Goal: Information Seeking & Learning: Learn about a topic

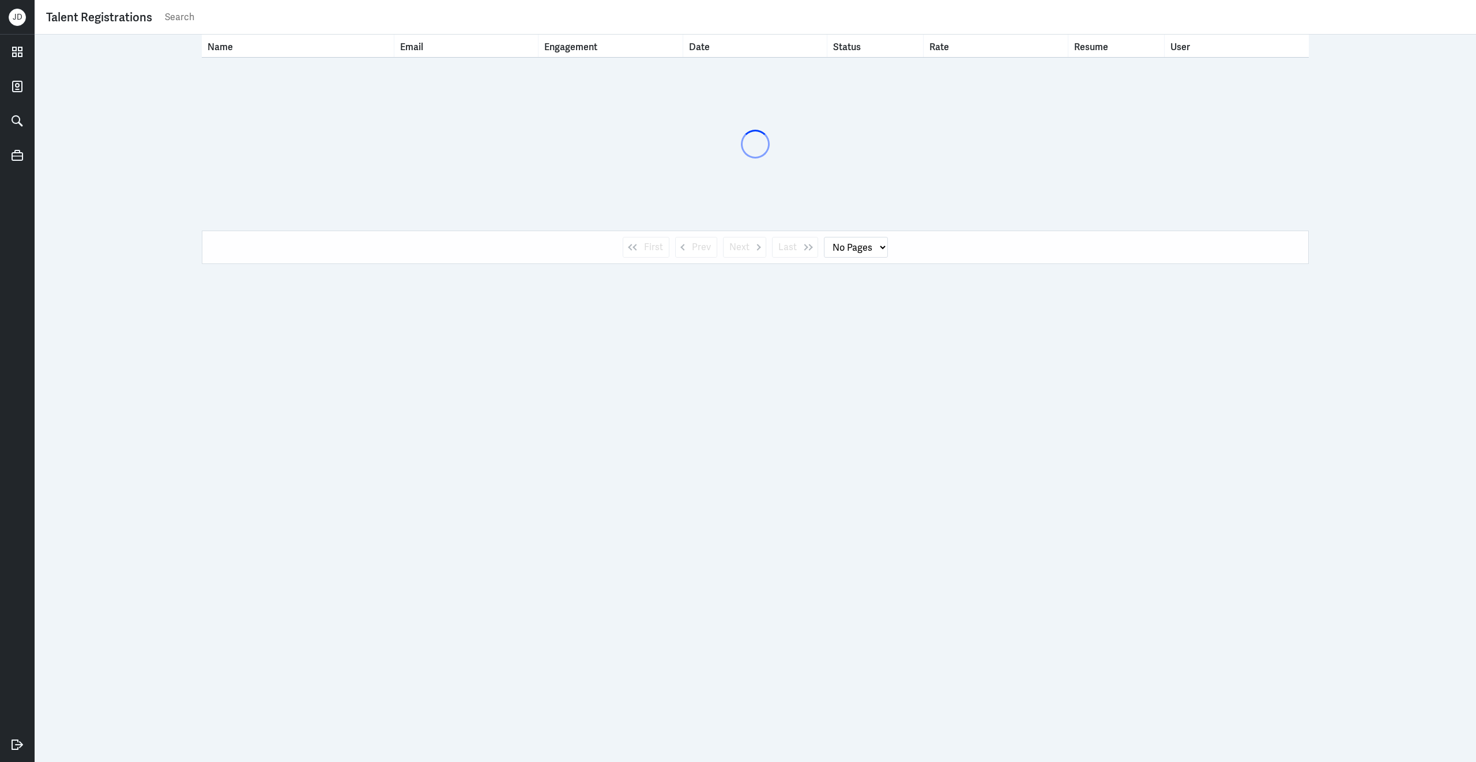
click at [733, 19] on input "text" at bounding box center [814, 17] width 1301 height 17
type input "ayu"
select select "1"
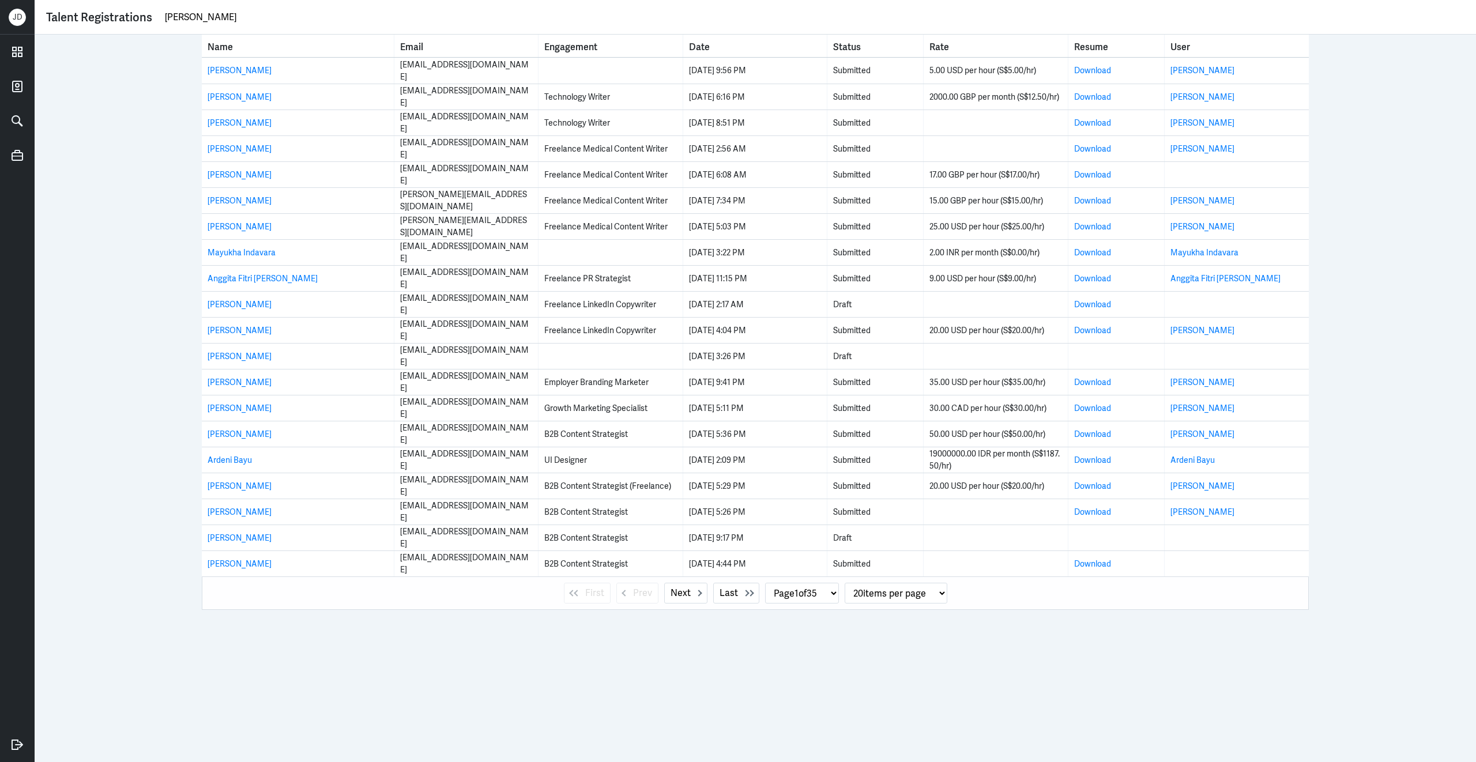
type input "ayu dewi"
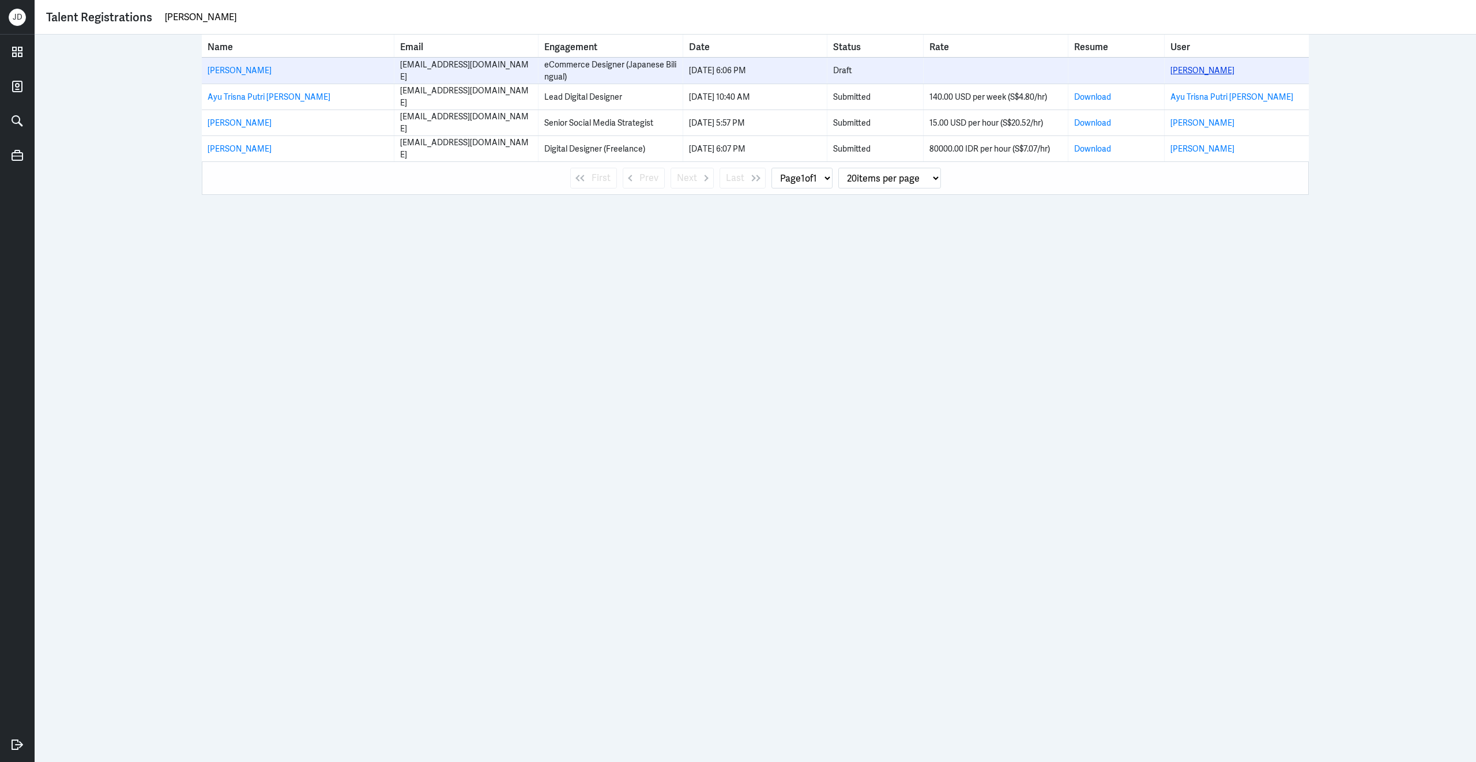
click at [1218, 71] on link "Ayu Asmala Dewi" at bounding box center [1203, 70] width 64 height 10
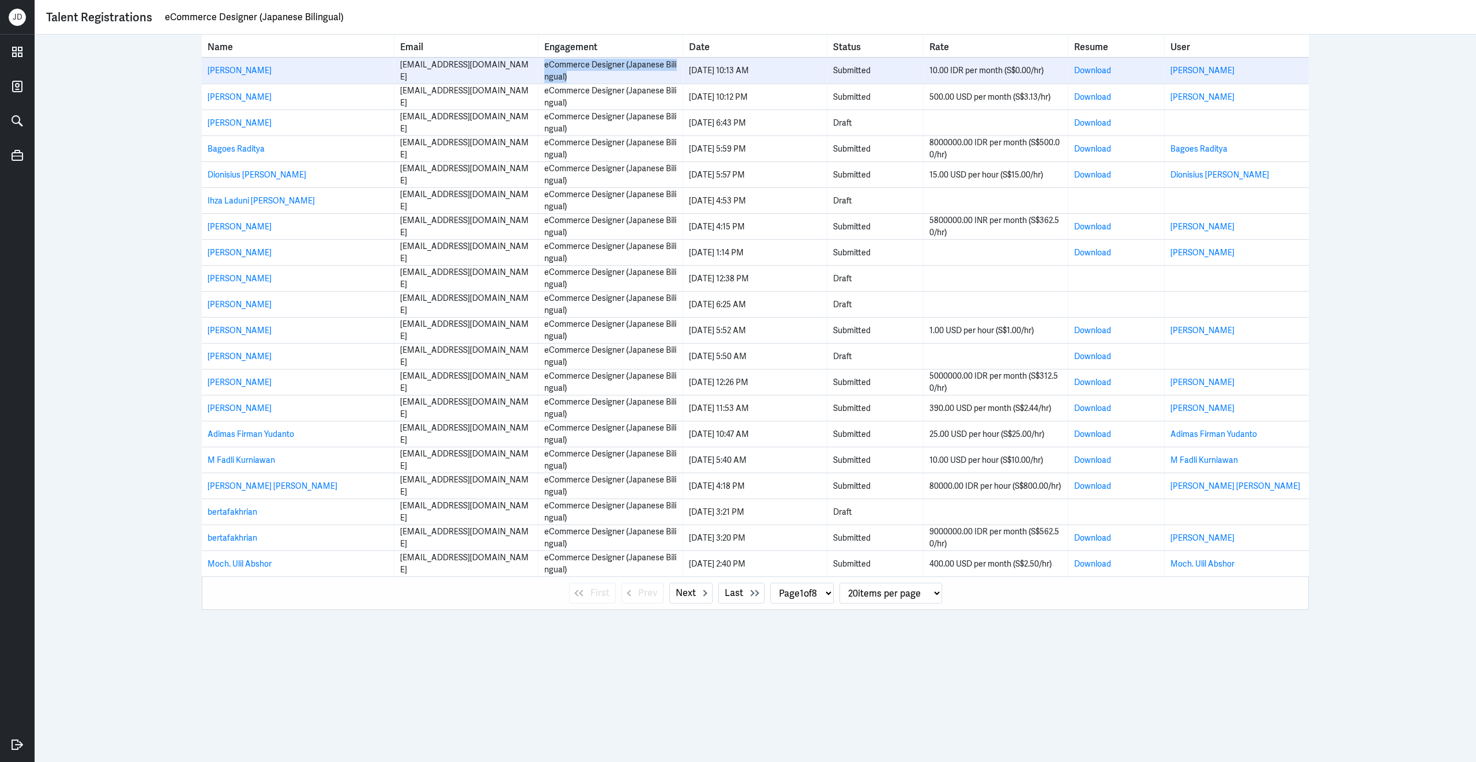
drag, startPoint x: 544, startPoint y: 65, endPoint x: 597, endPoint y: 72, distance: 53.4
click at [597, 72] on div "eCommerce Designer (Japanese Bilingual)" at bounding box center [610, 71] width 132 height 24
copy div "eCommerce Designer (Japanese Bilingual)"
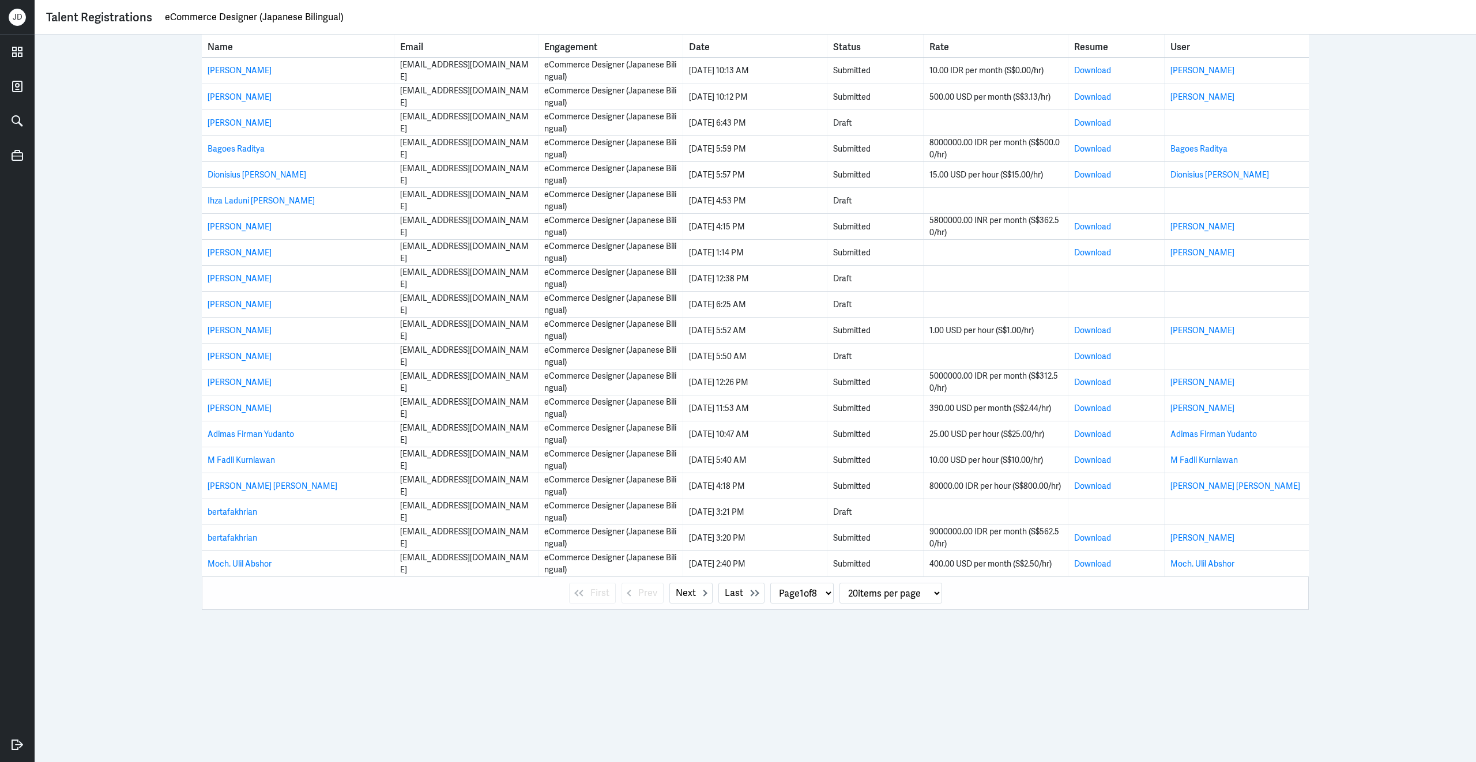
drag, startPoint x: 385, startPoint y: 24, endPoint x: 166, endPoint y: 12, distance: 219.5
click at [166, 11] on input "eCommerce Designer (Japanese Bilingual)" at bounding box center [814, 17] width 1301 height 17
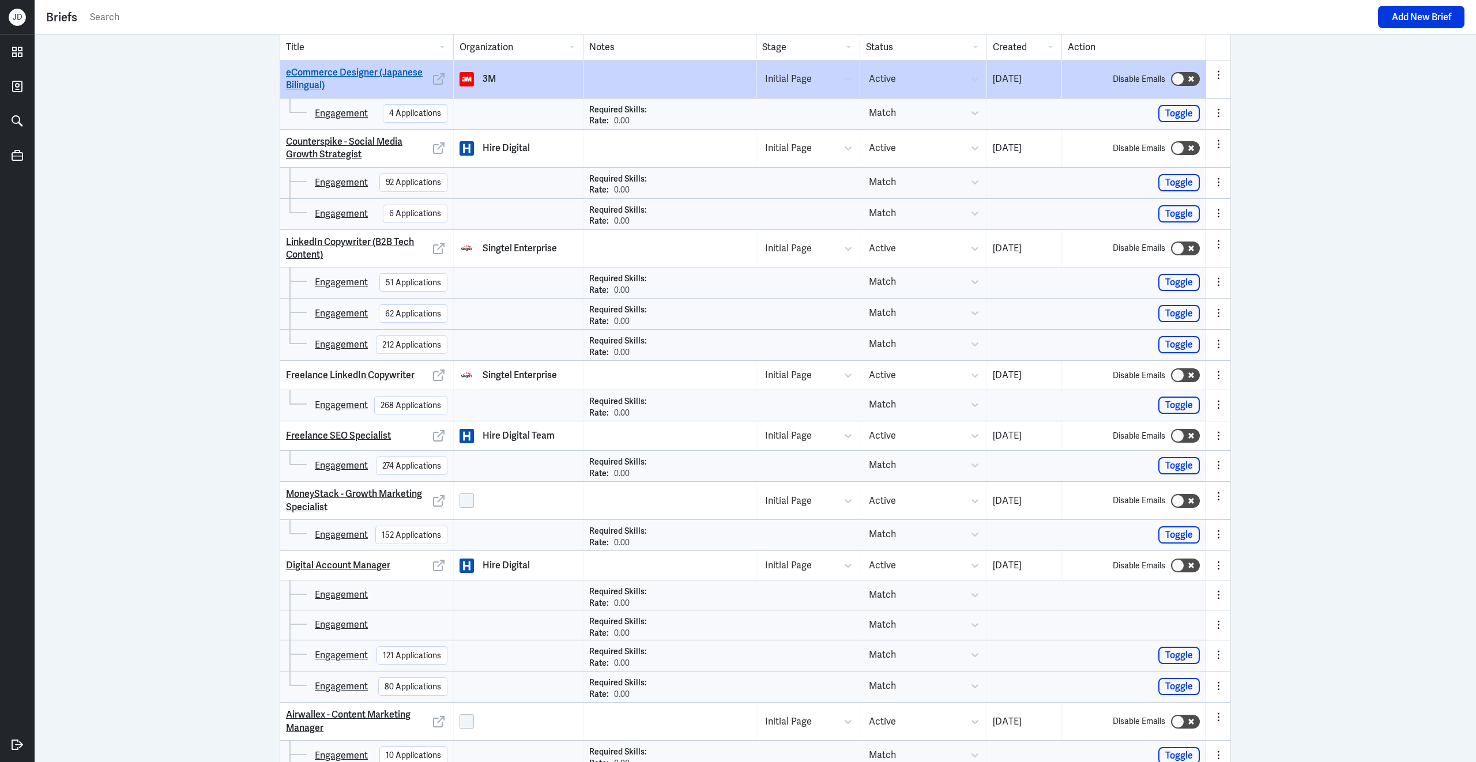
click at [392, 69] on link "eCommerce Designer (Japanese Bilingual)" at bounding box center [358, 79] width 144 height 26
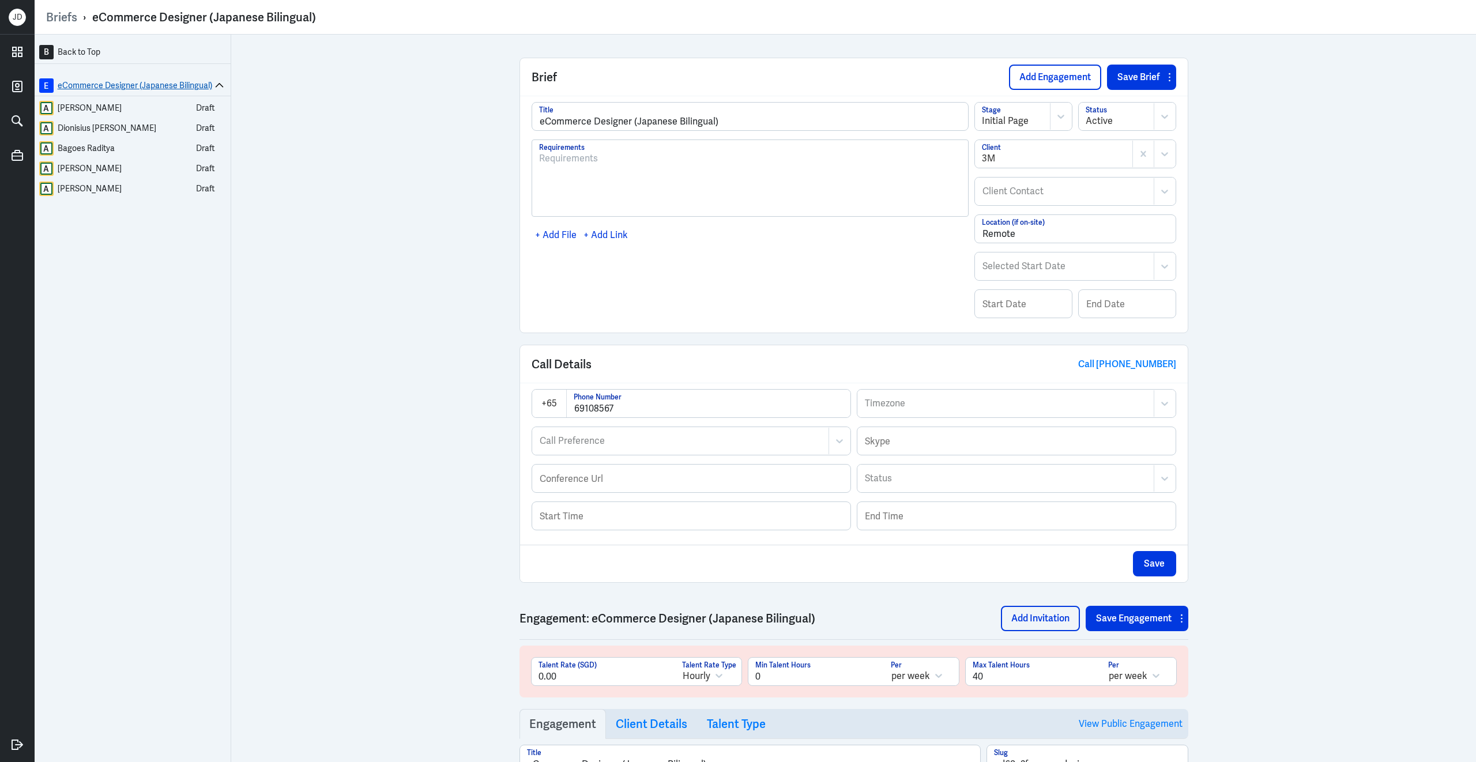
click at [189, 84] on link "E eCommerce Designer (Japanese Bilingual)" at bounding box center [125, 85] width 173 height 14
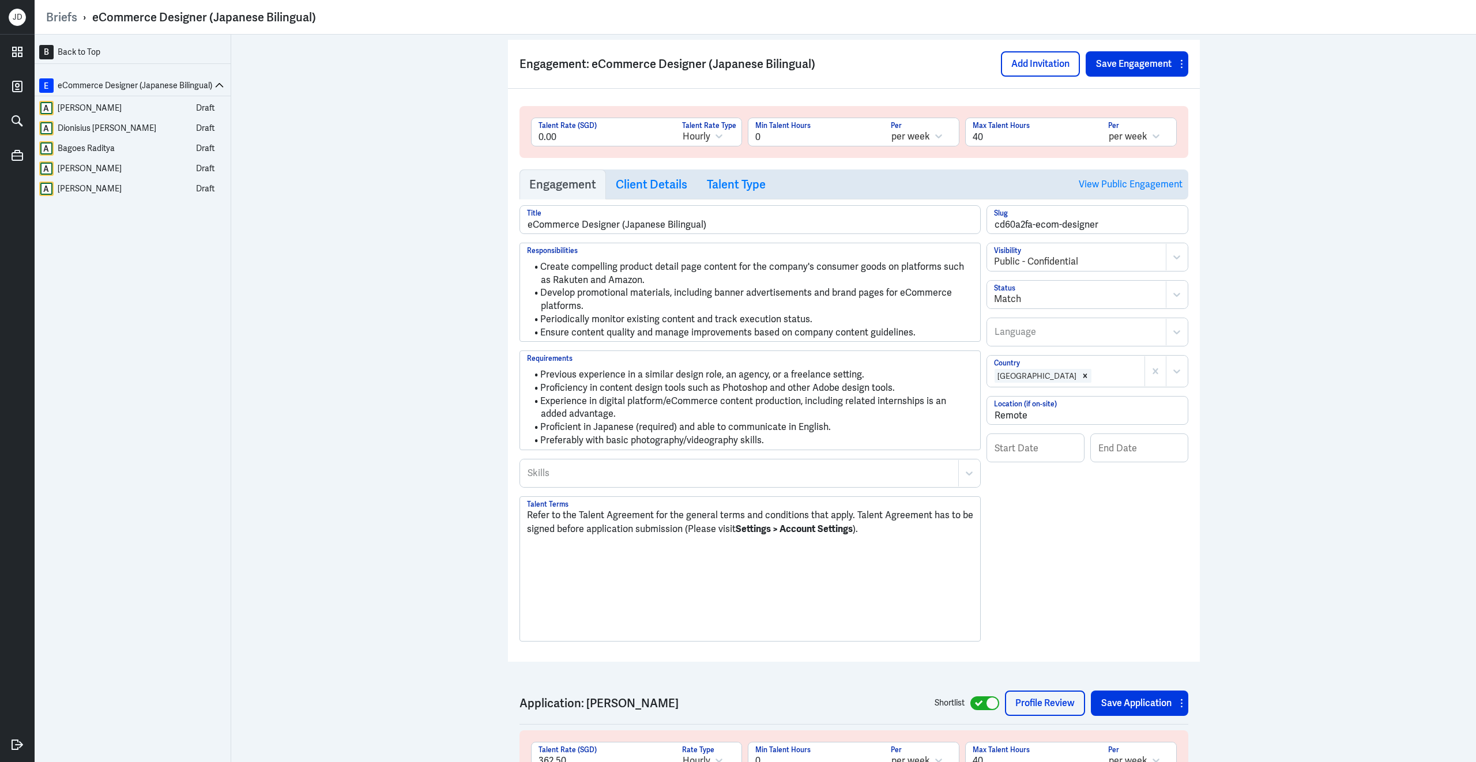
scroll to position [566, 0]
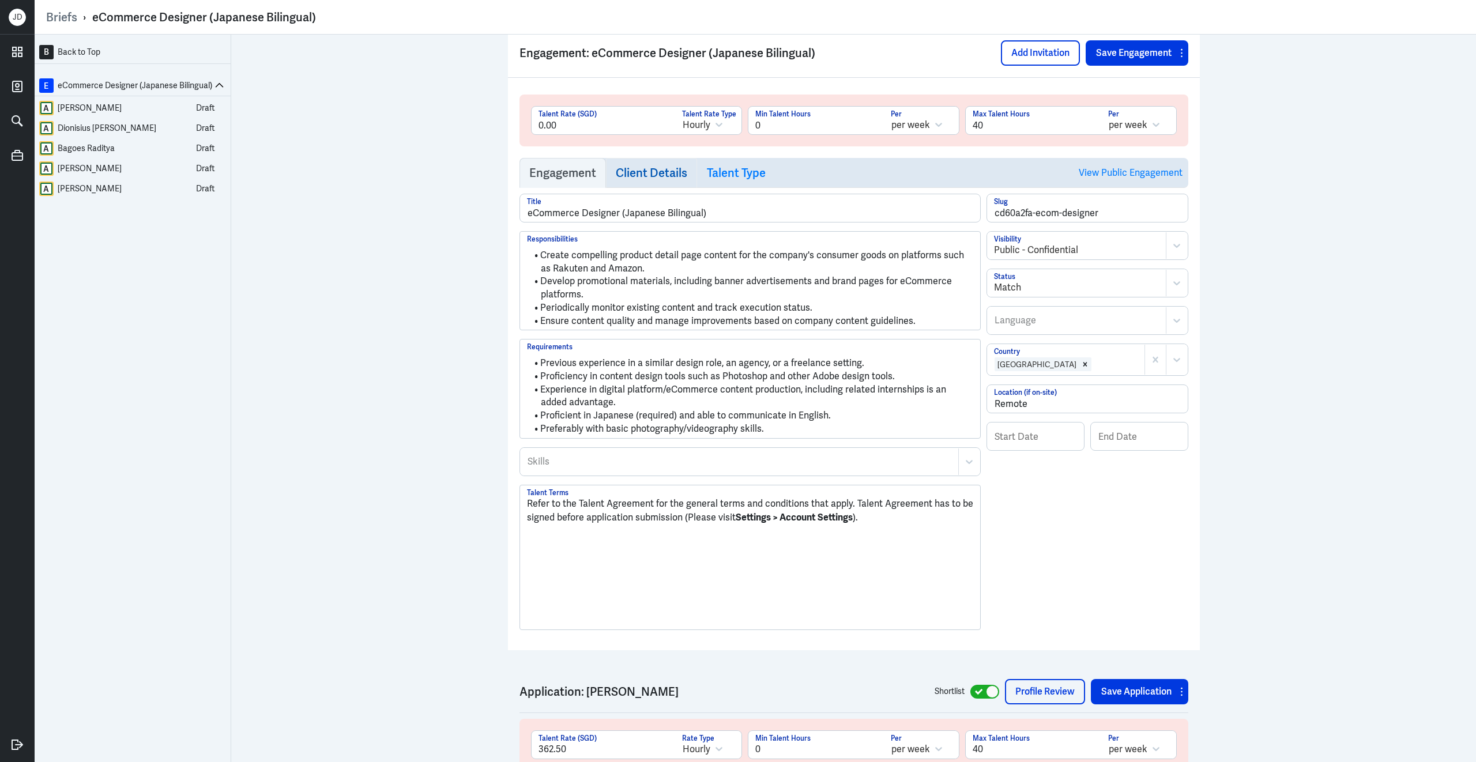
click at [637, 180] on h3 "Client Details" at bounding box center [652, 173] width 72 height 14
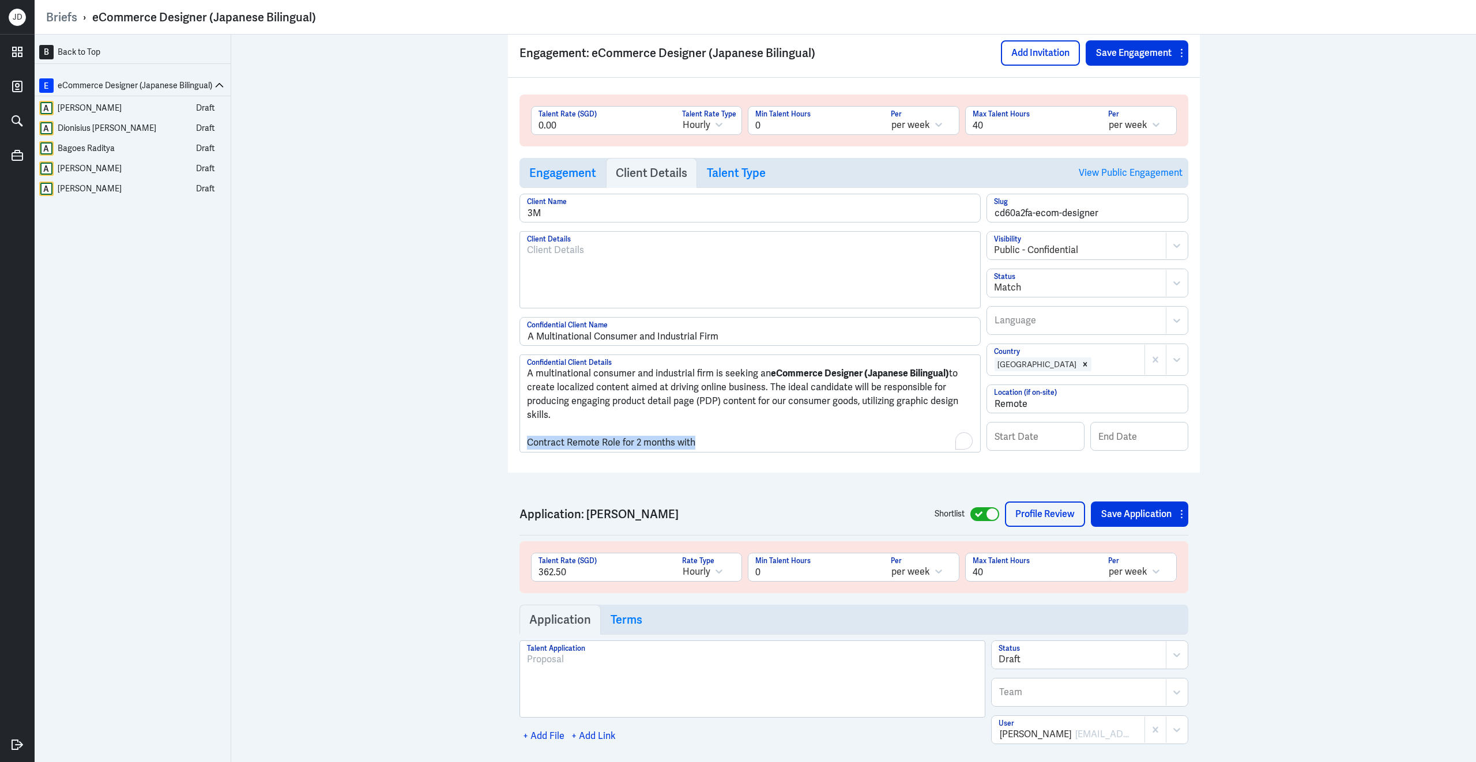
drag, startPoint x: 701, startPoint y: 451, endPoint x: 509, endPoint y: 448, distance: 192.1
click at [509, 448] on div "Engagement: eCommerce Designer (Japanese Bilingual) Add Invitation Save Engagem…" at bounding box center [854, 250] width 692 height 445
click at [1095, 63] on button "Save Engagement" at bounding box center [1130, 52] width 89 height 25
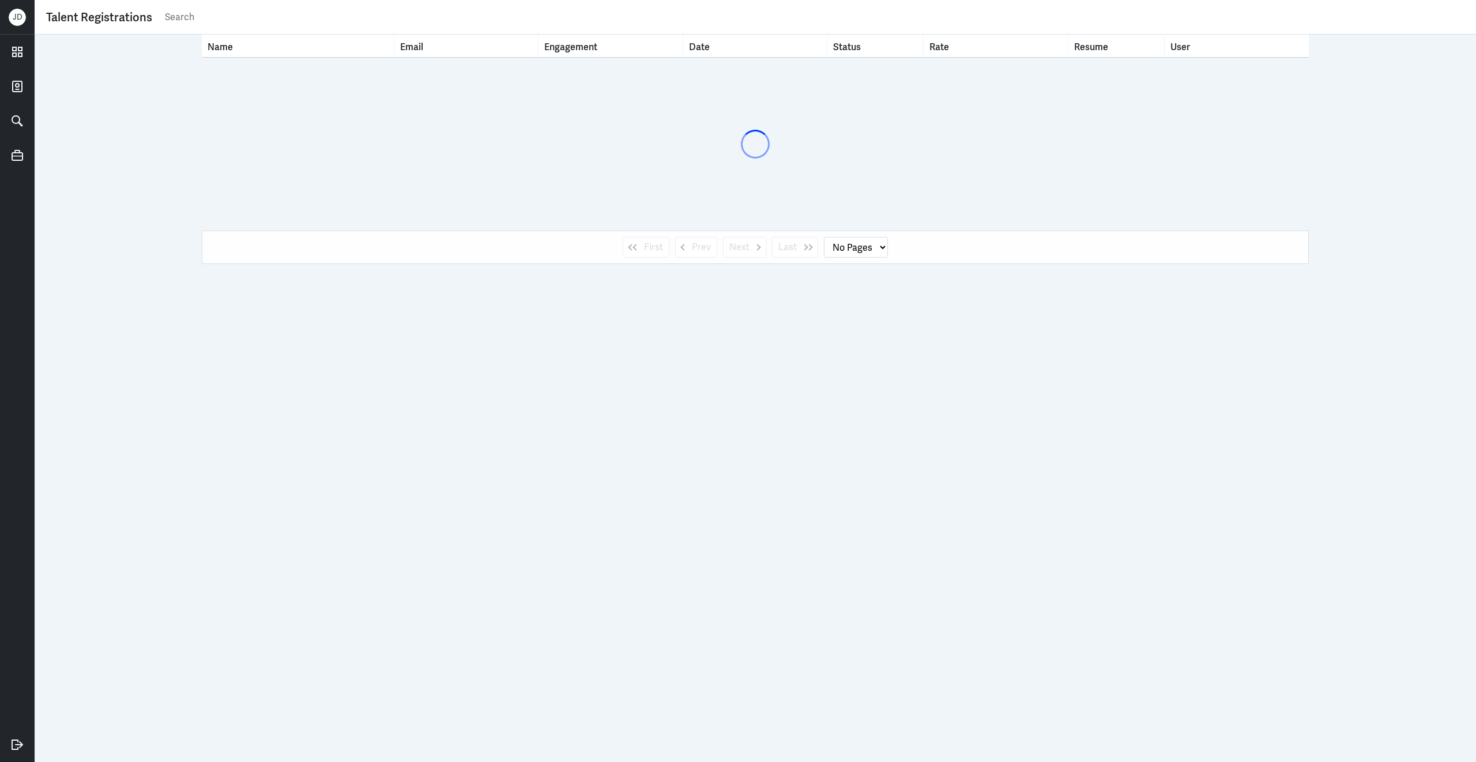
select select "1"
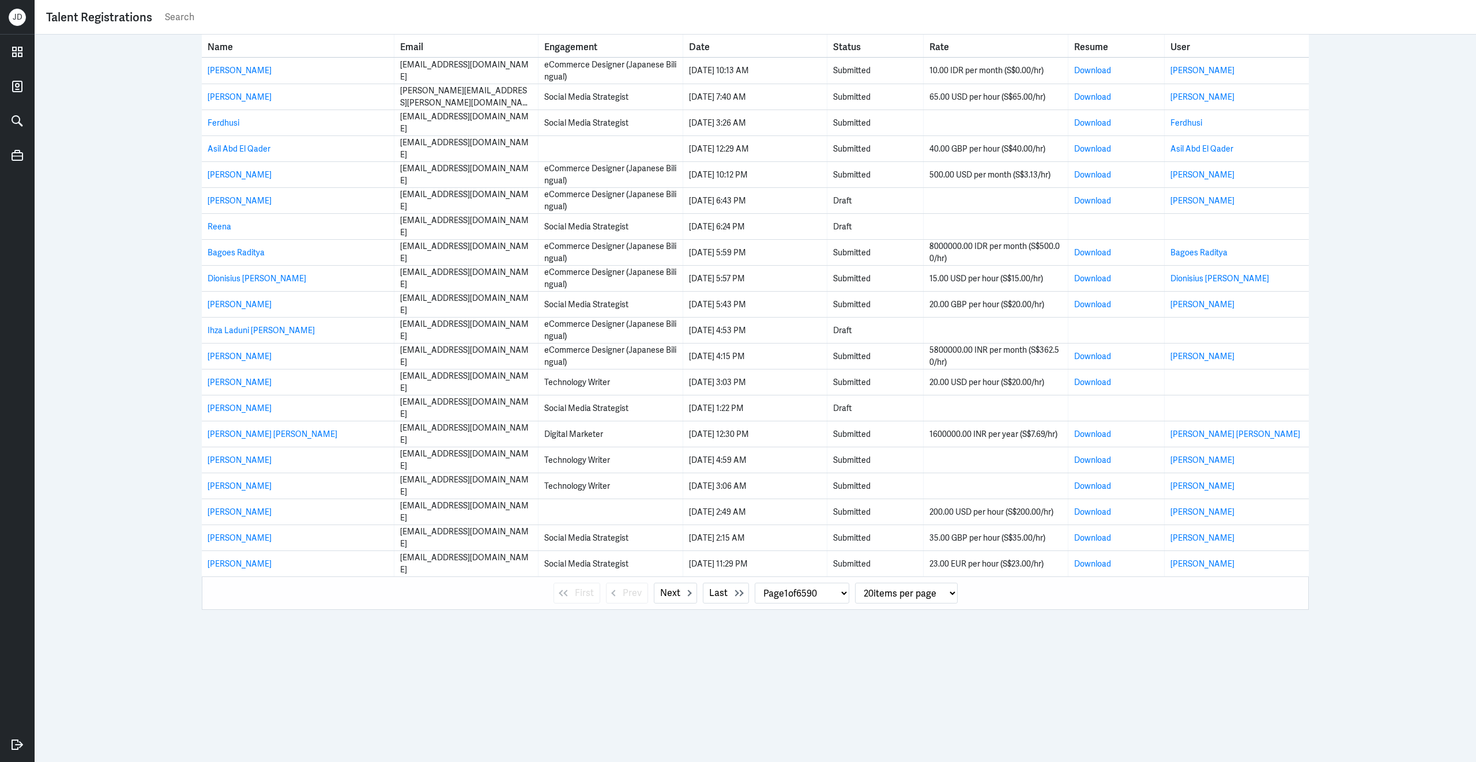
click at [524, 21] on input "text" at bounding box center [814, 17] width 1301 height 17
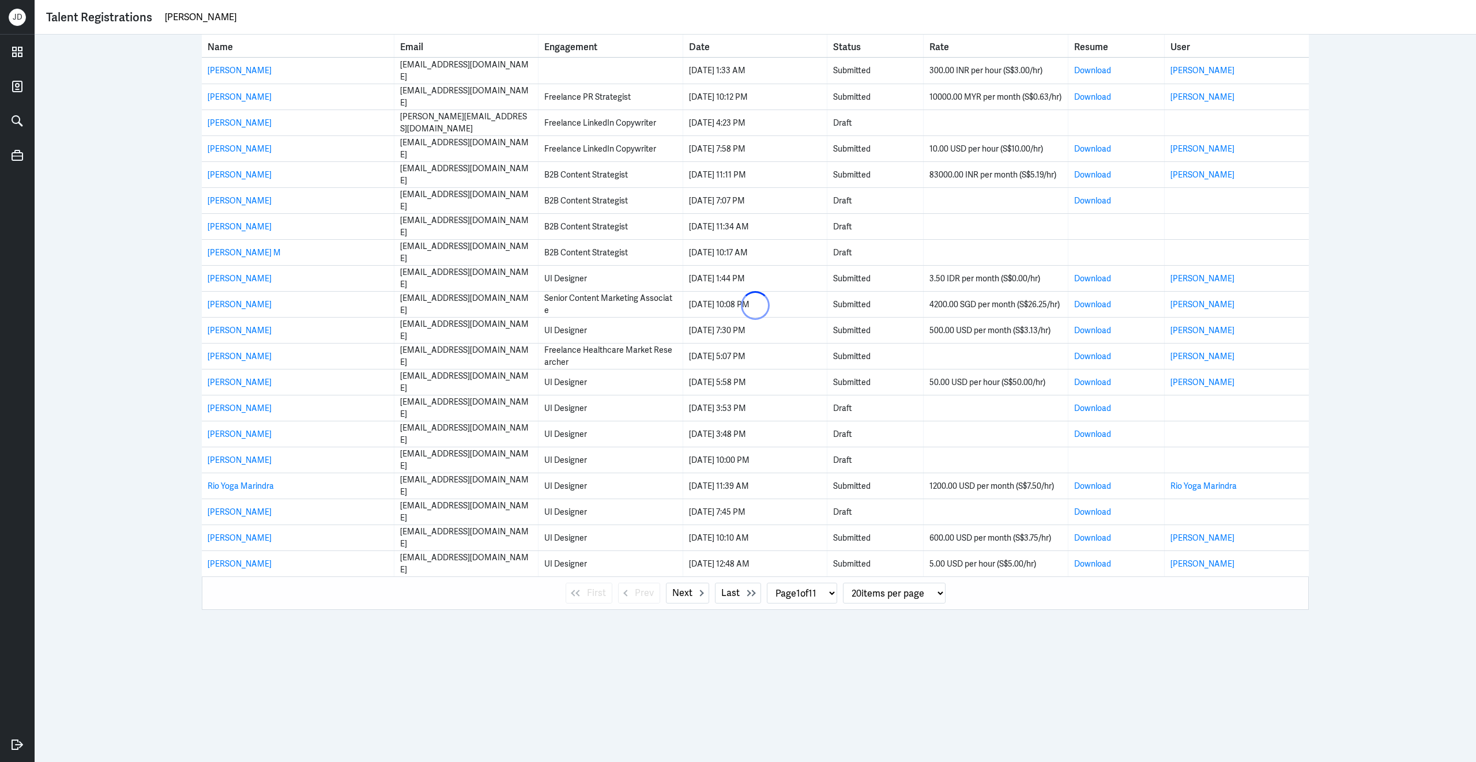
type input "indra prat"
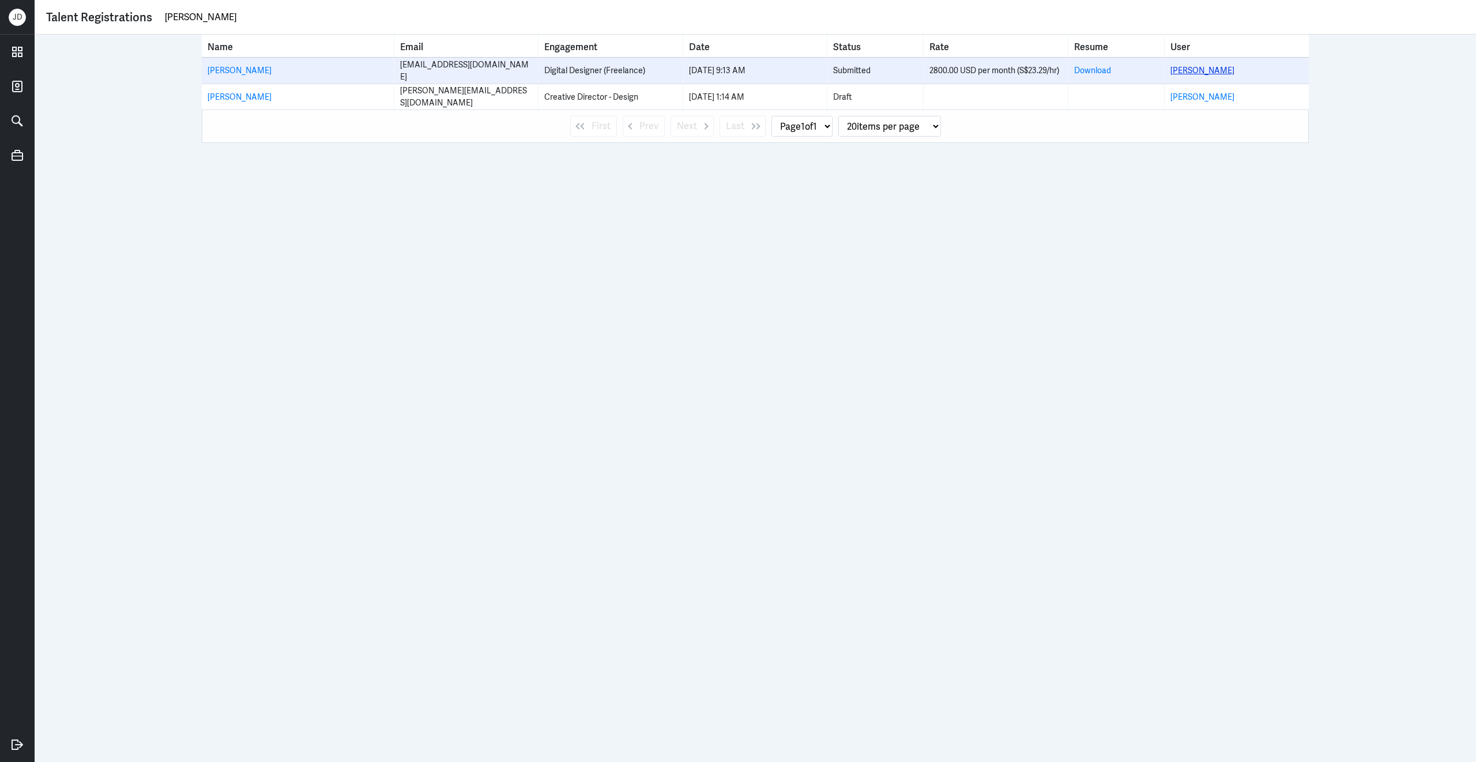
click at [1194, 66] on link "[PERSON_NAME]" at bounding box center [1203, 70] width 64 height 10
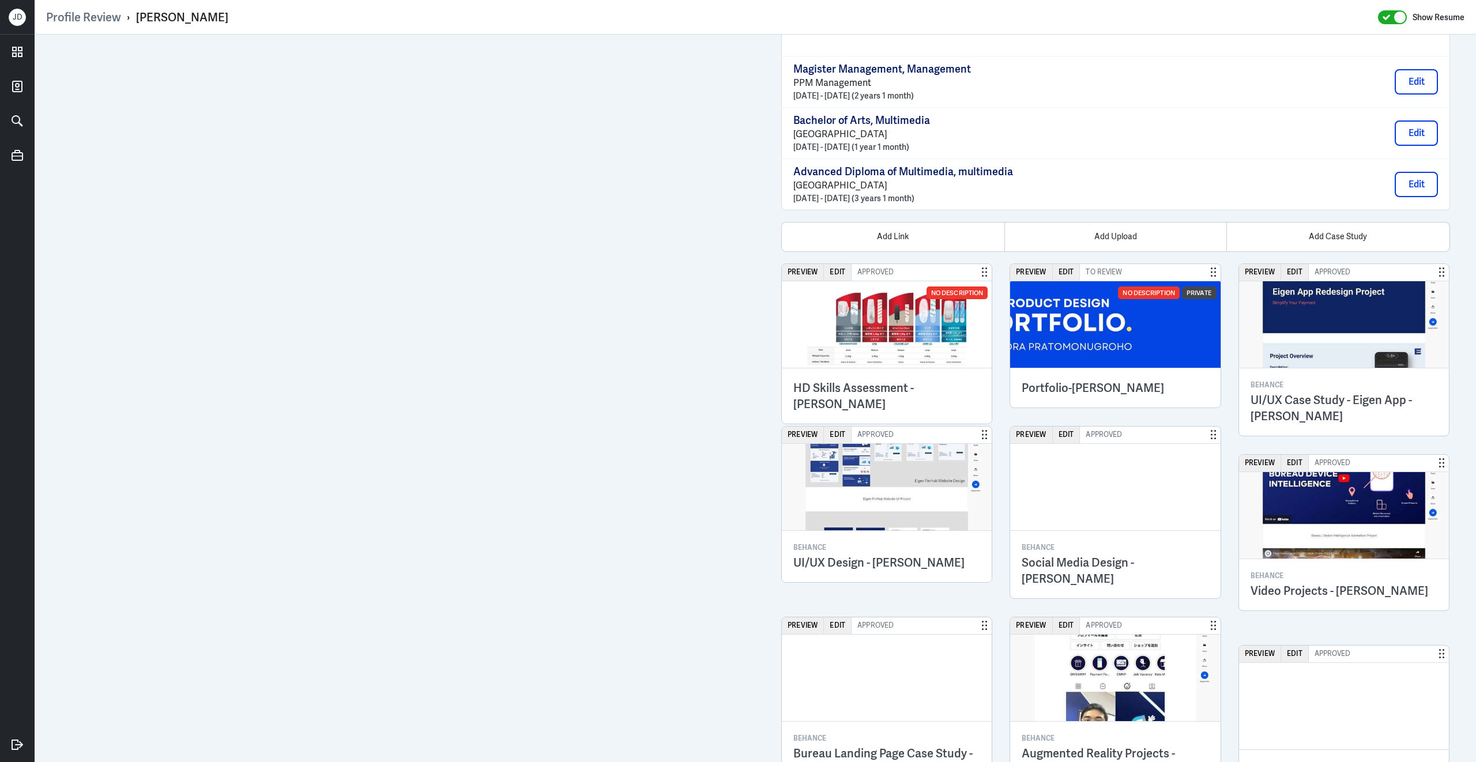
scroll to position [2350, 0]
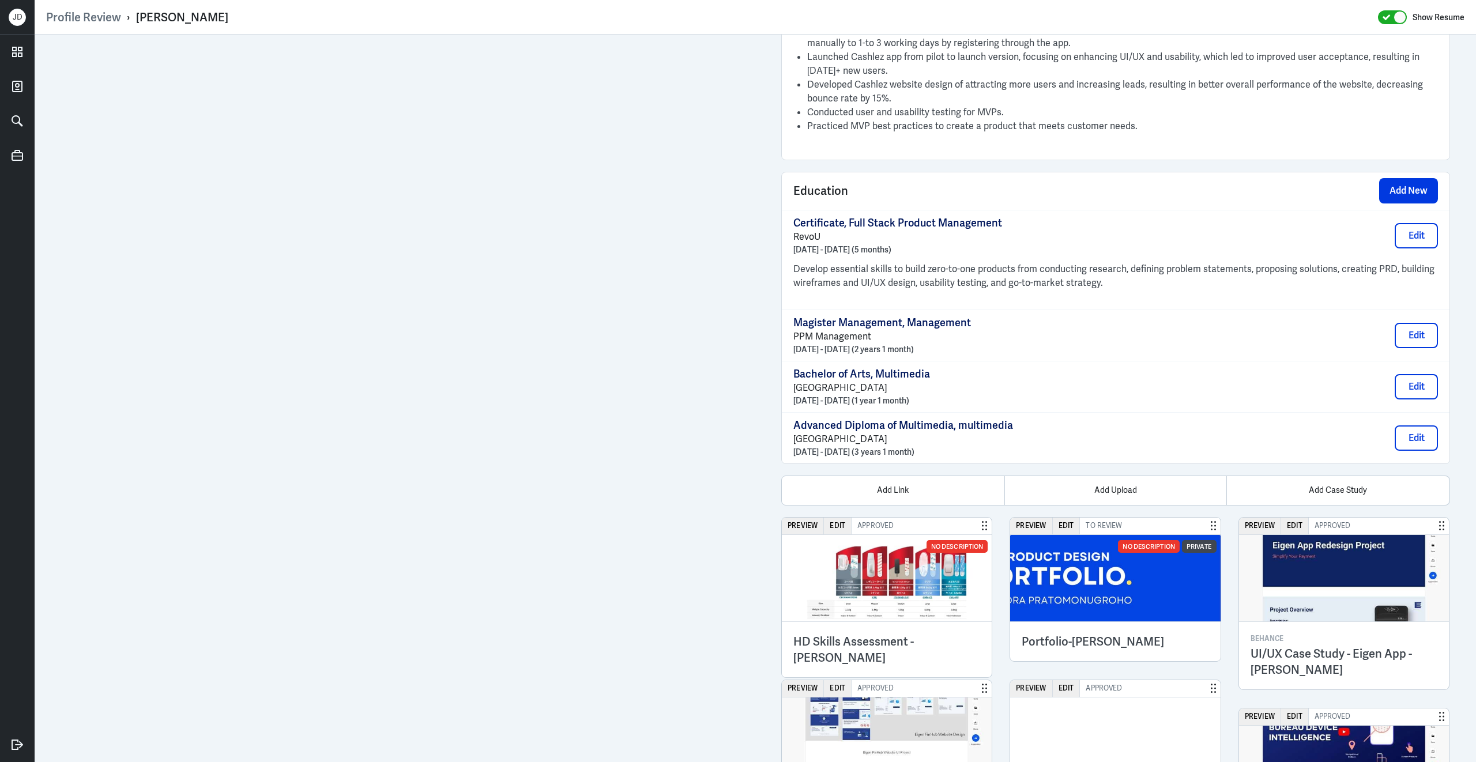
scroll to position [1731, 0]
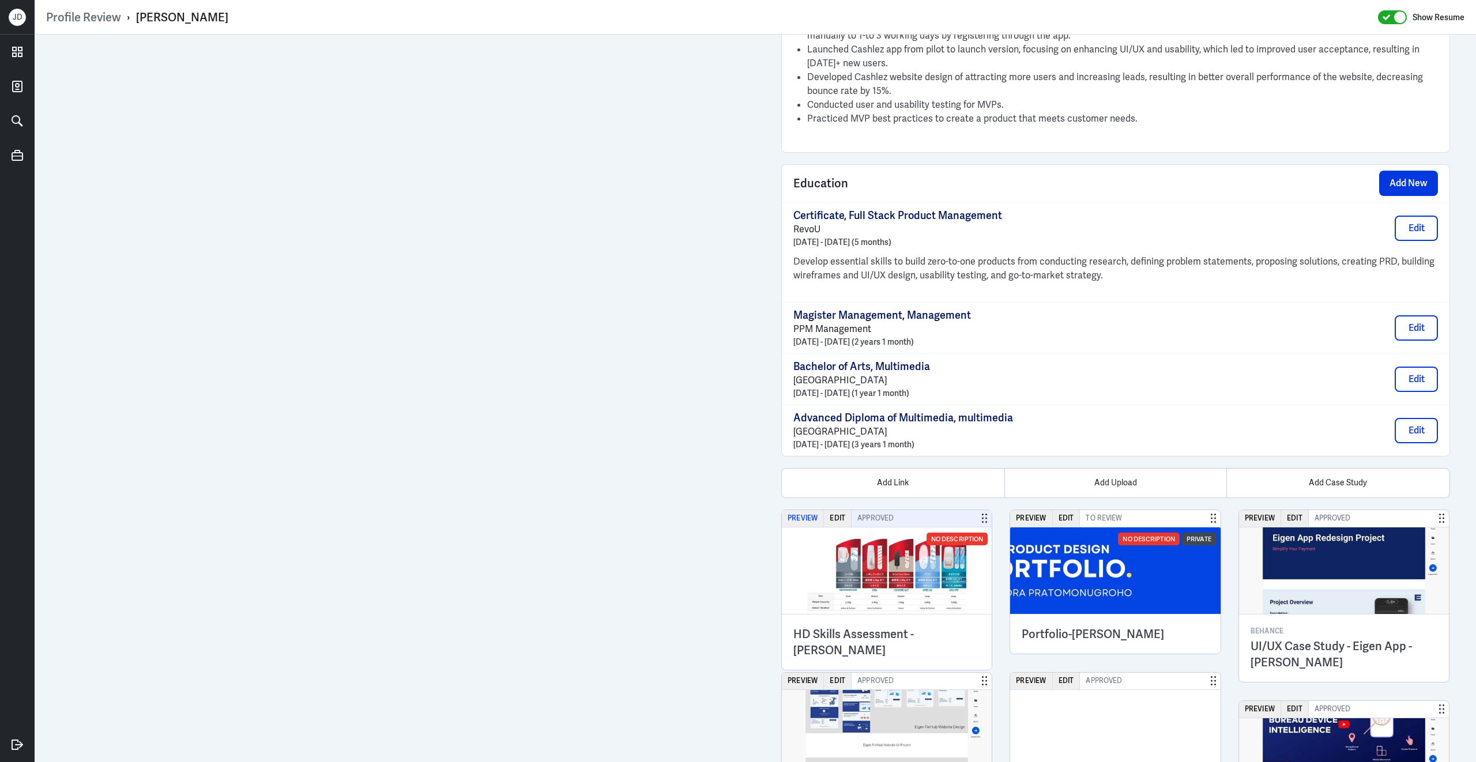
click at [792, 527] on button "Preview" at bounding box center [803, 518] width 42 height 17
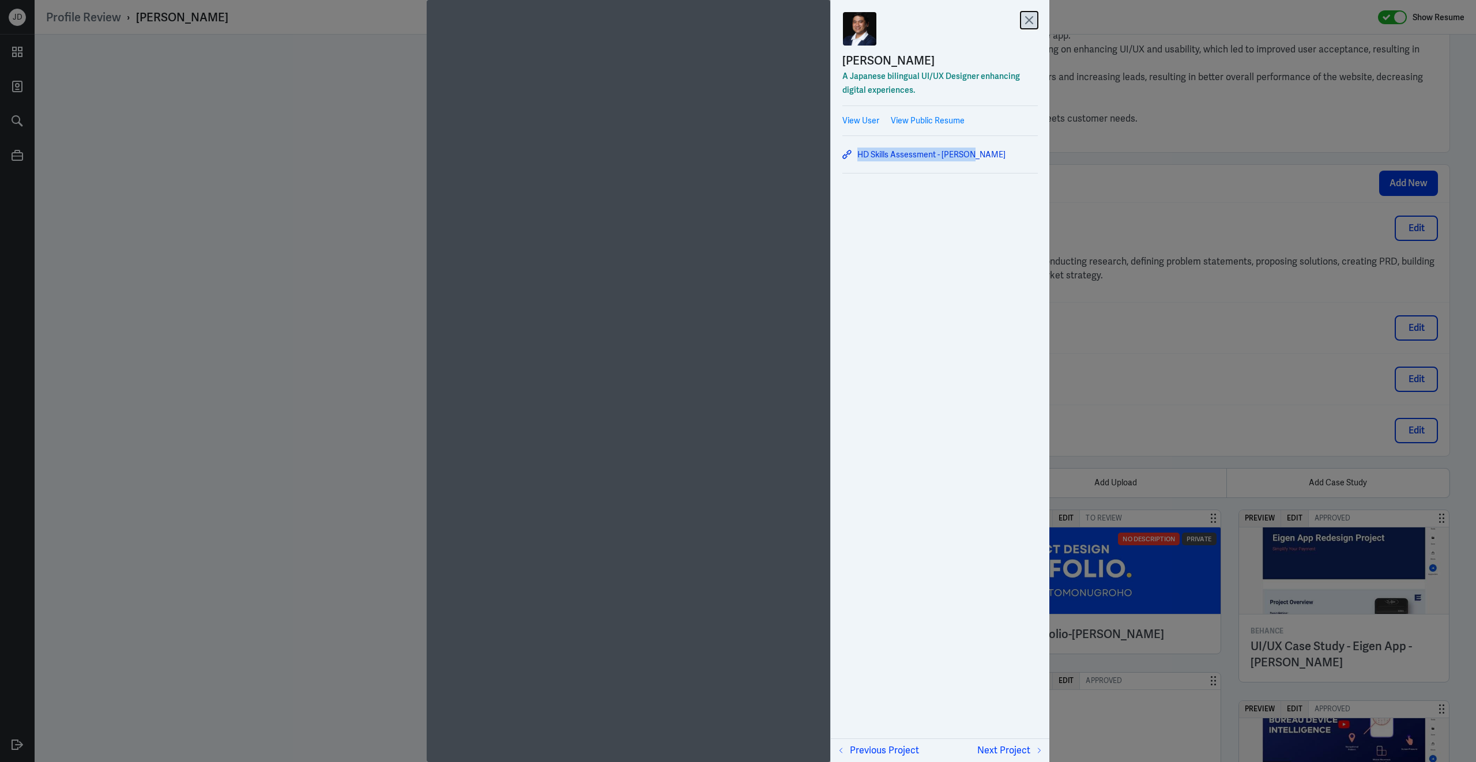
click at [1031, 20] on icon at bounding box center [1029, 20] width 17 height 17
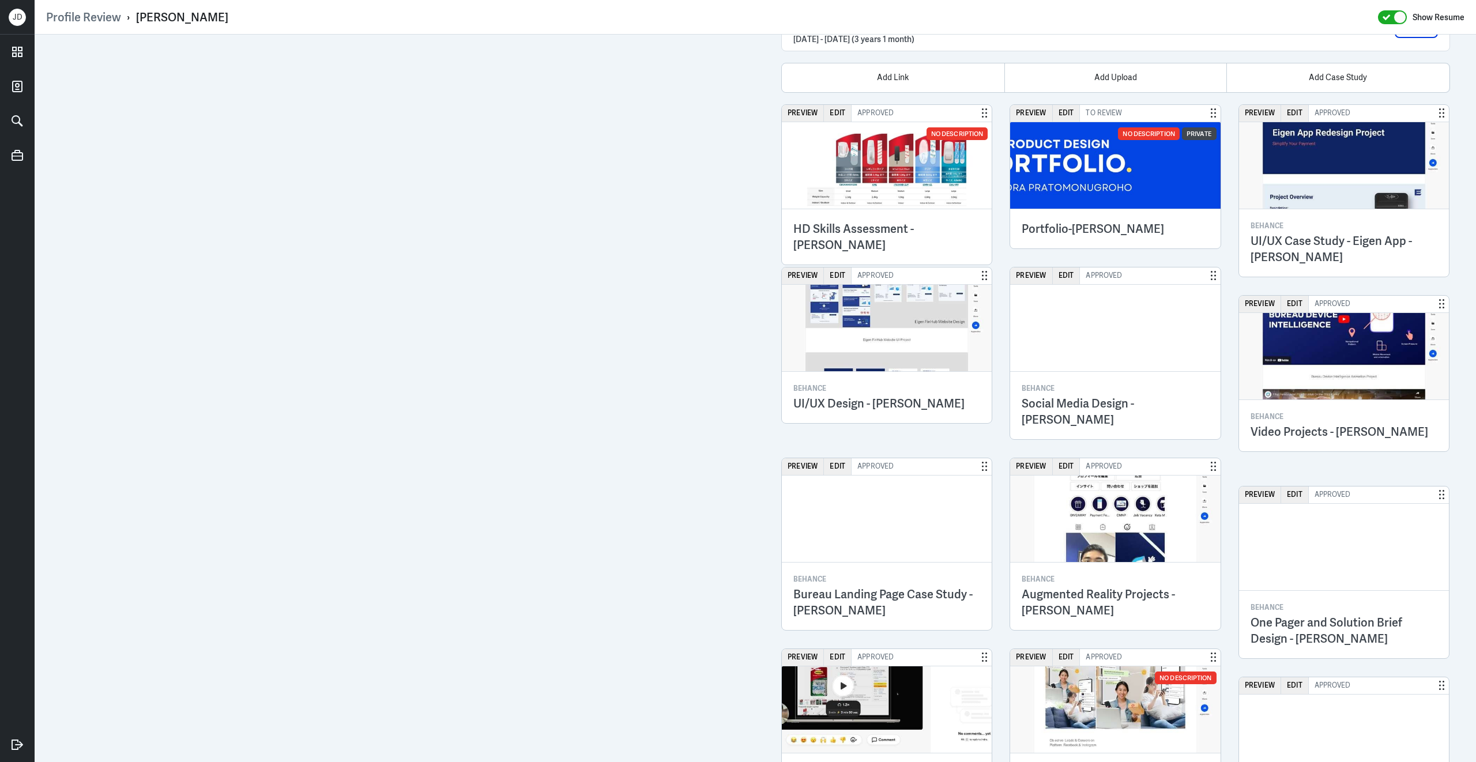
scroll to position [2087, 0]
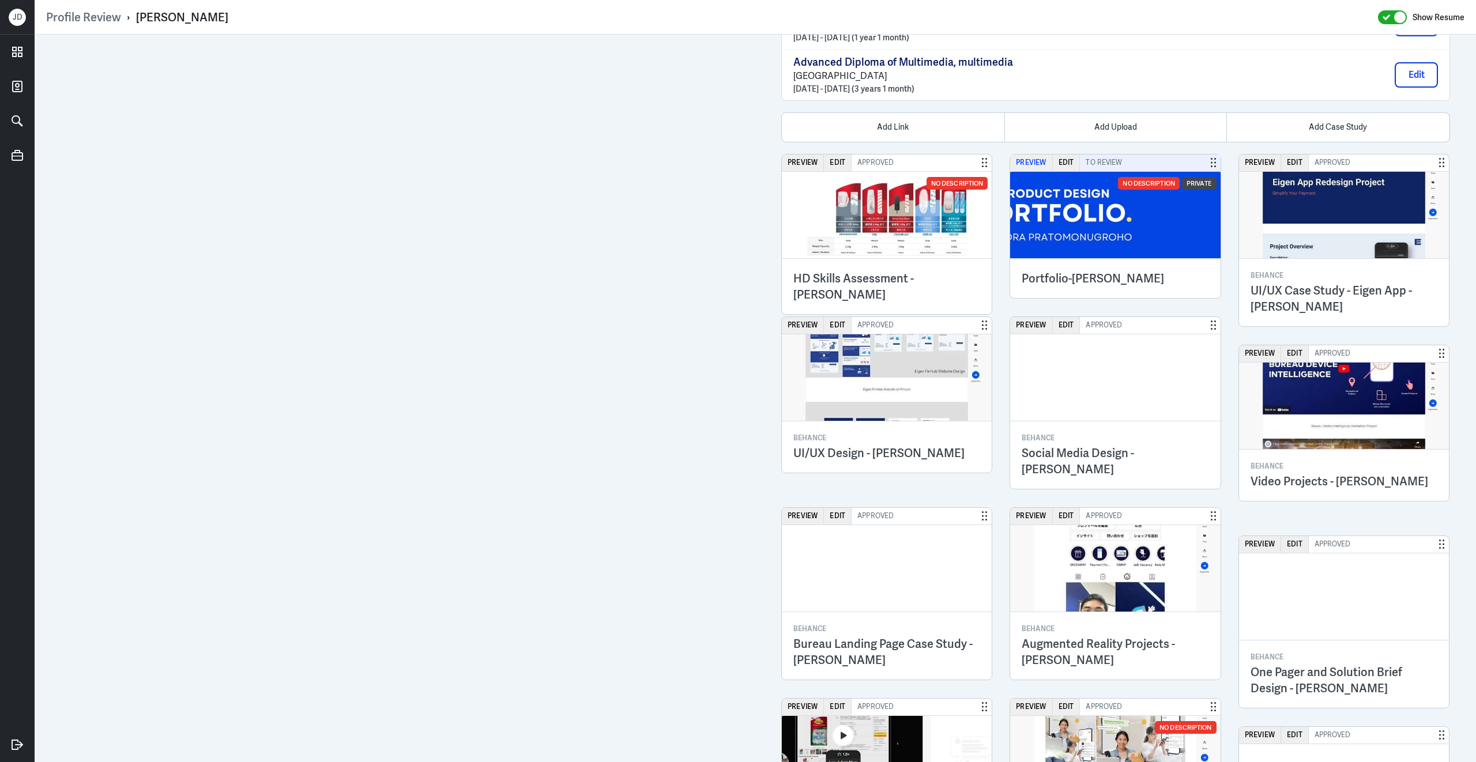
click at [1035, 171] on button "Preview" at bounding box center [1031, 163] width 42 height 17
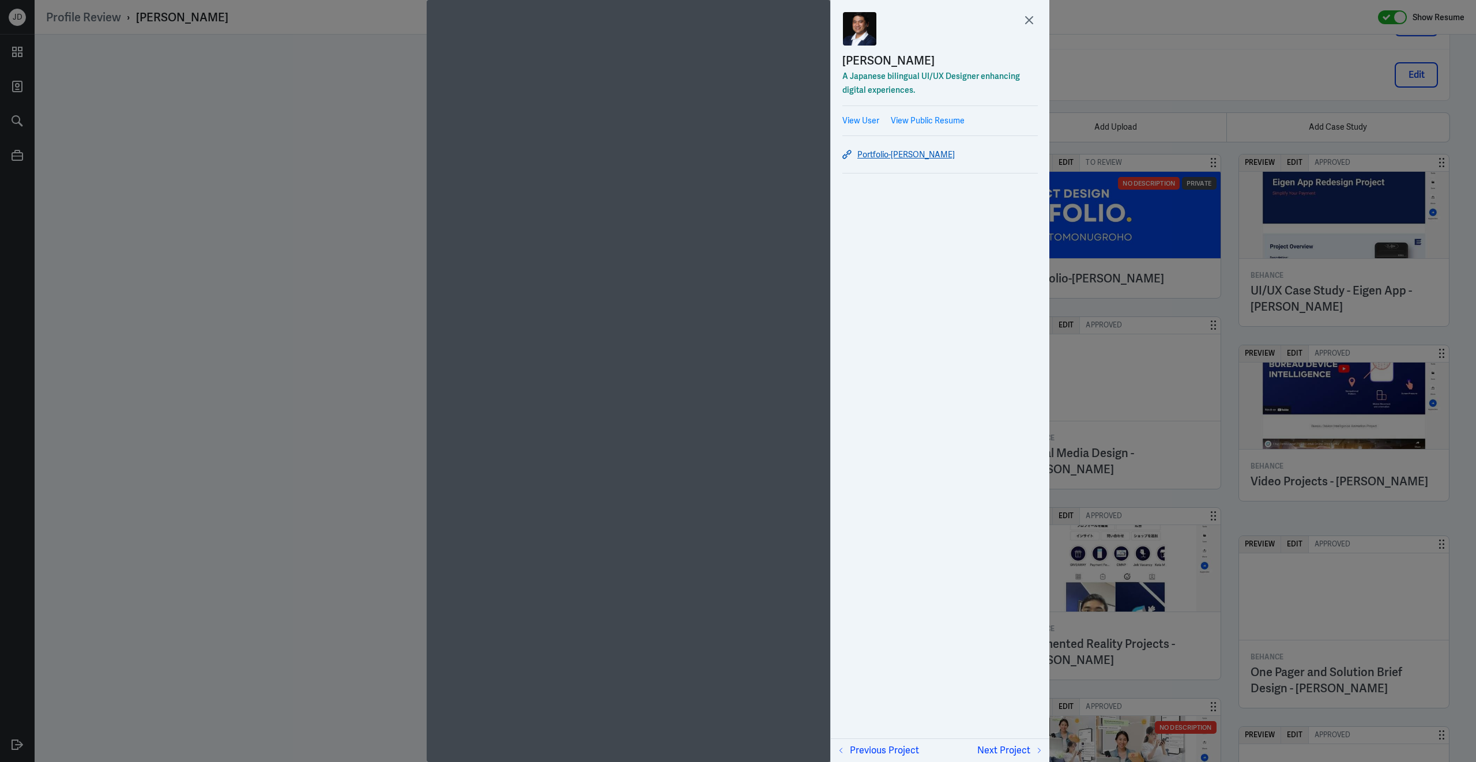
click at [895, 153] on link "Portfolio-[PERSON_NAME]" at bounding box center [941, 155] width 196 height 14
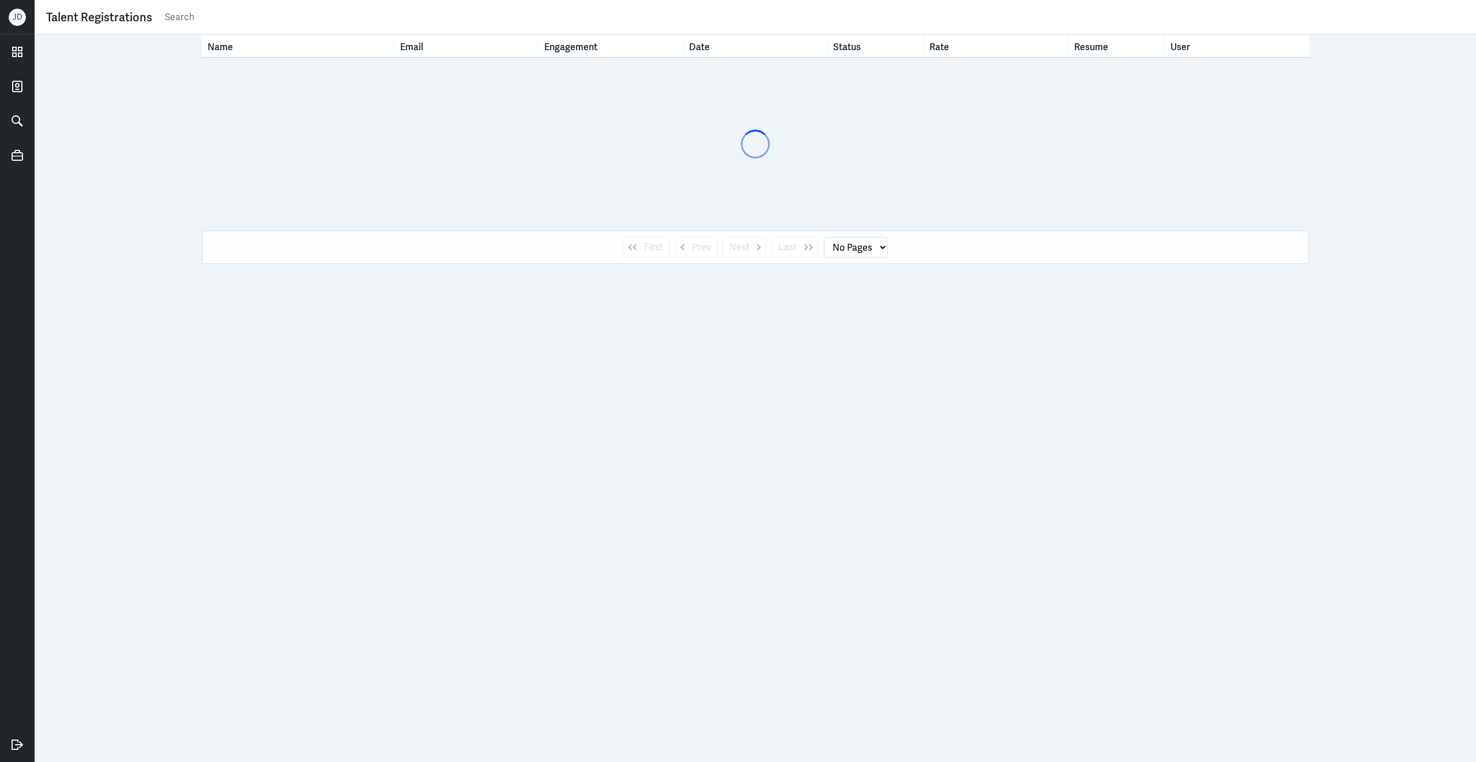
click at [501, 17] on input "text" at bounding box center [814, 17] width 1301 height 17
type input "ay"
select select "1"
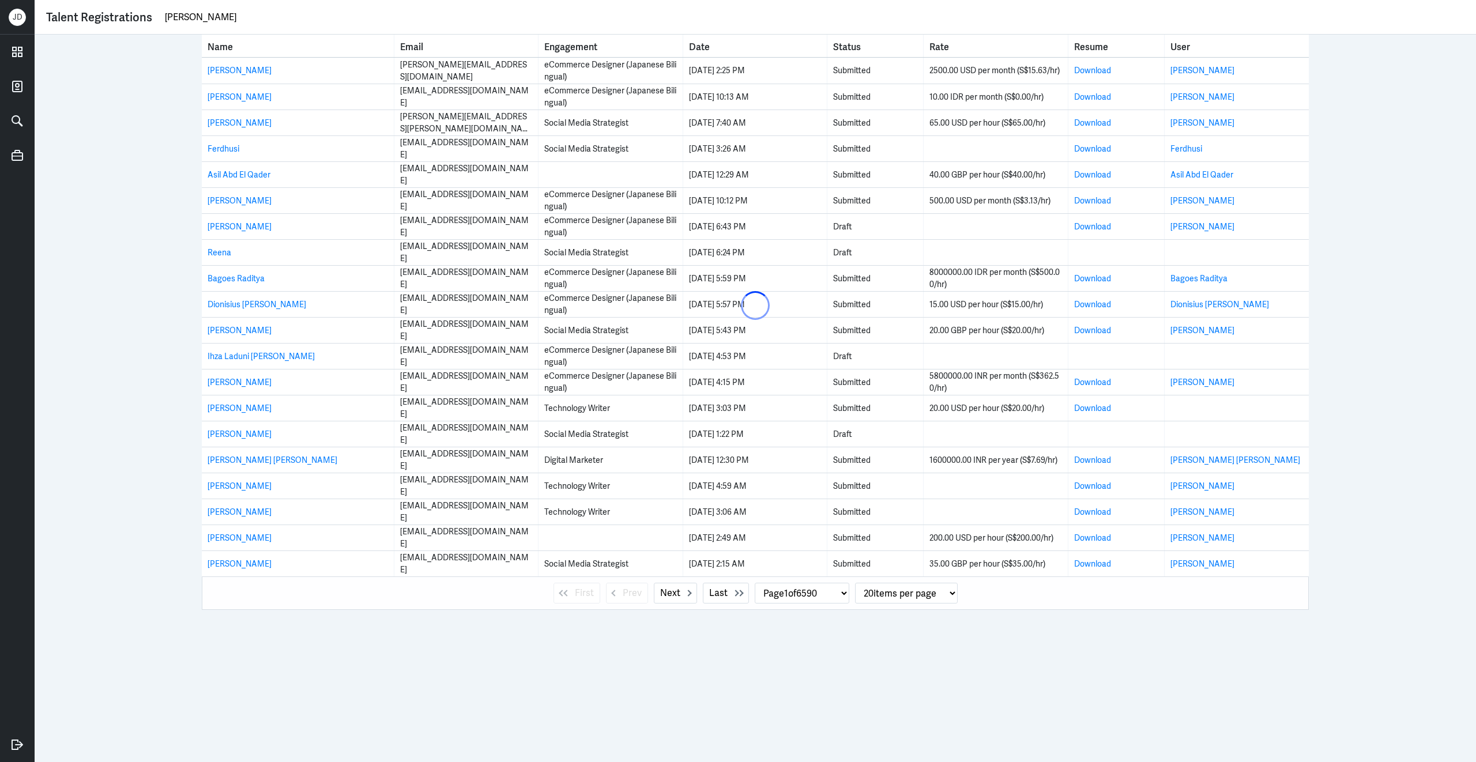
type input "ayu dewi"
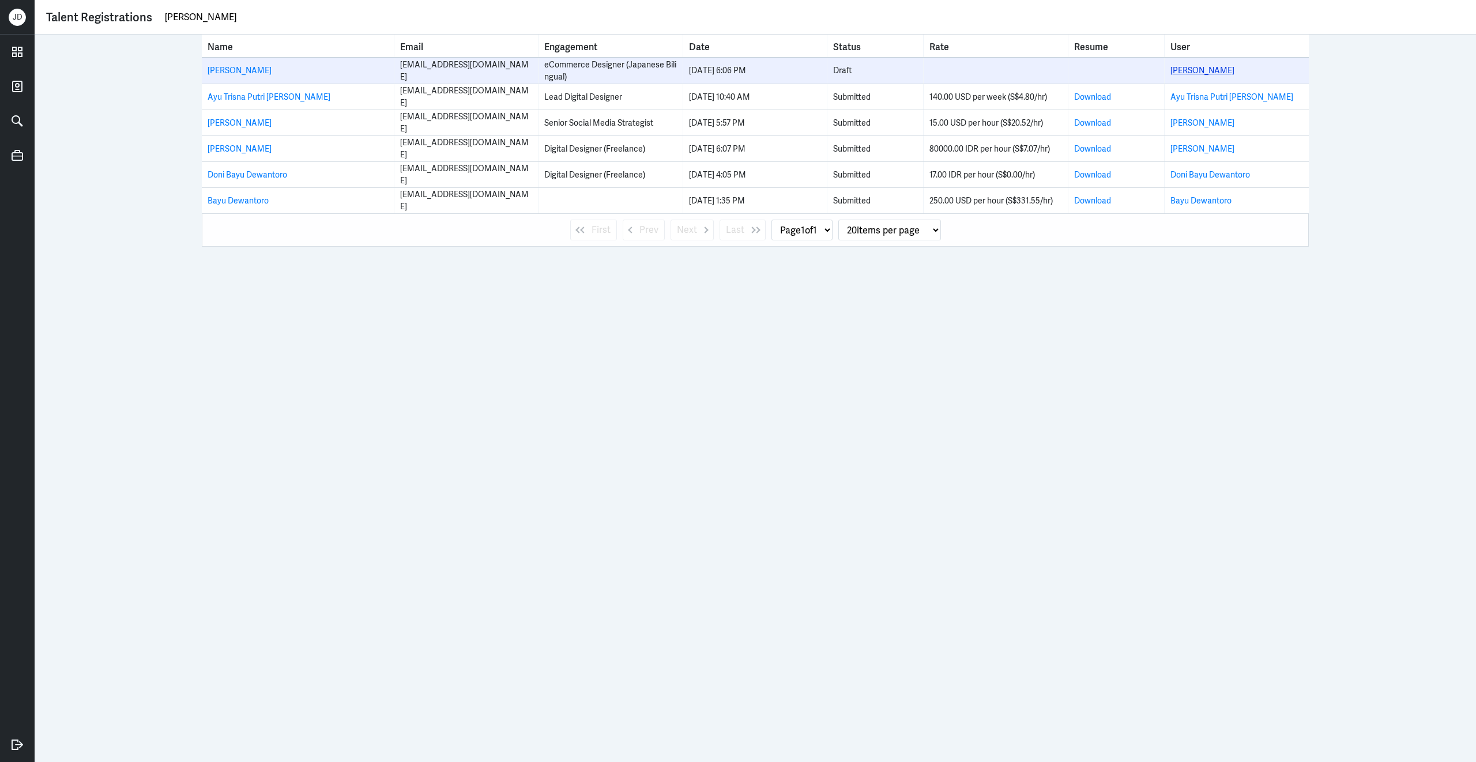
click at [1219, 68] on link "Ayu Asmala Dewi" at bounding box center [1203, 70] width 64 height 10
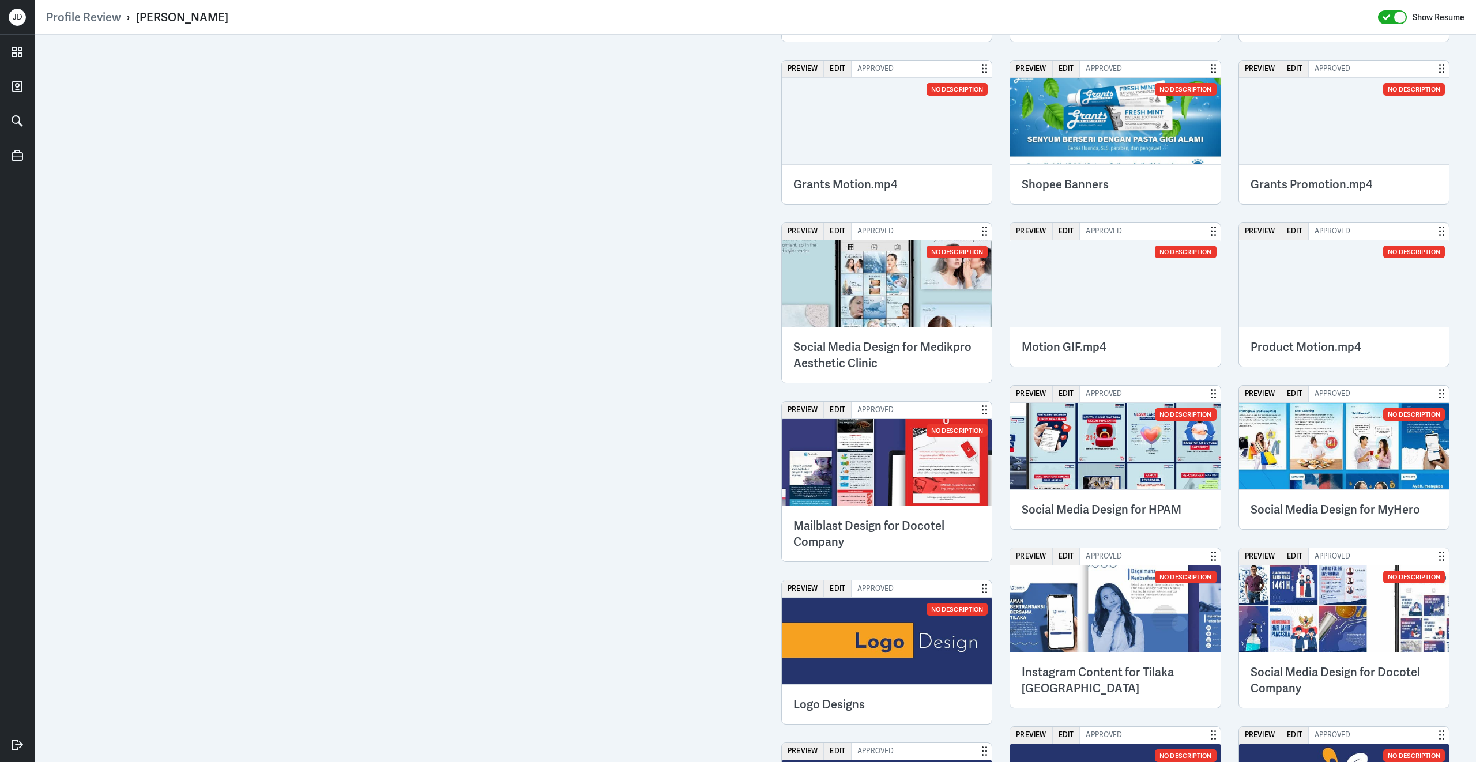
scroll to position [1818, 0]
